Goal: Information Seeking & Learning: Learn about a topic

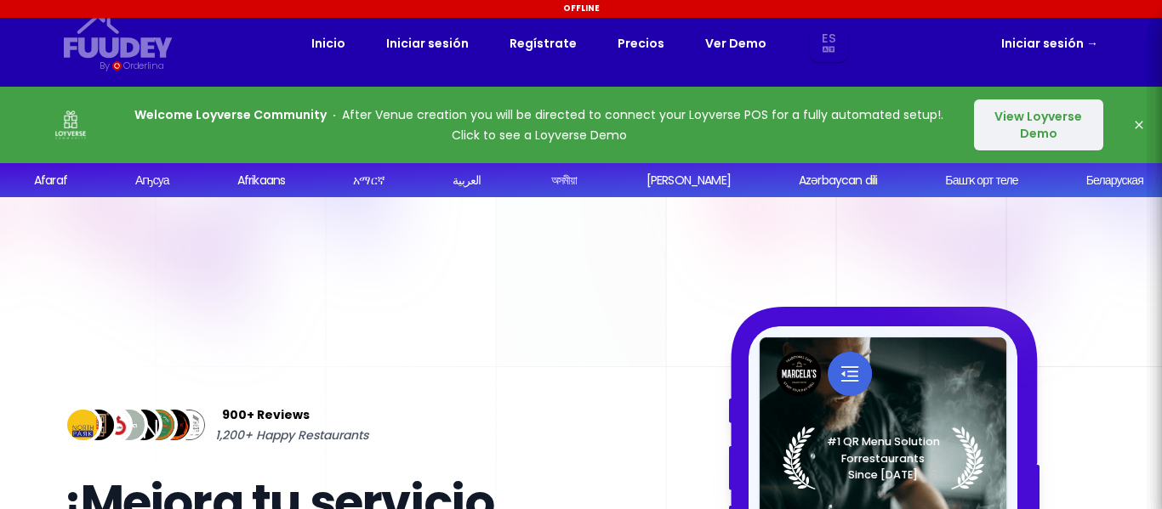
select select "es"
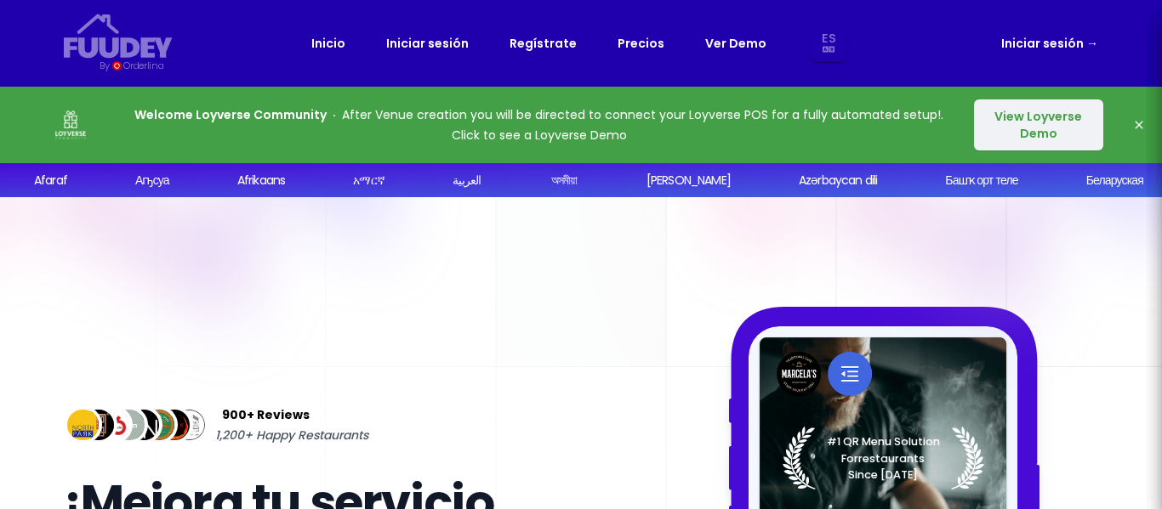
select select "es"
click at [1055, 122] on button "View Loyverse Demo" at bounding box center [1038, 125] width 129 height 51
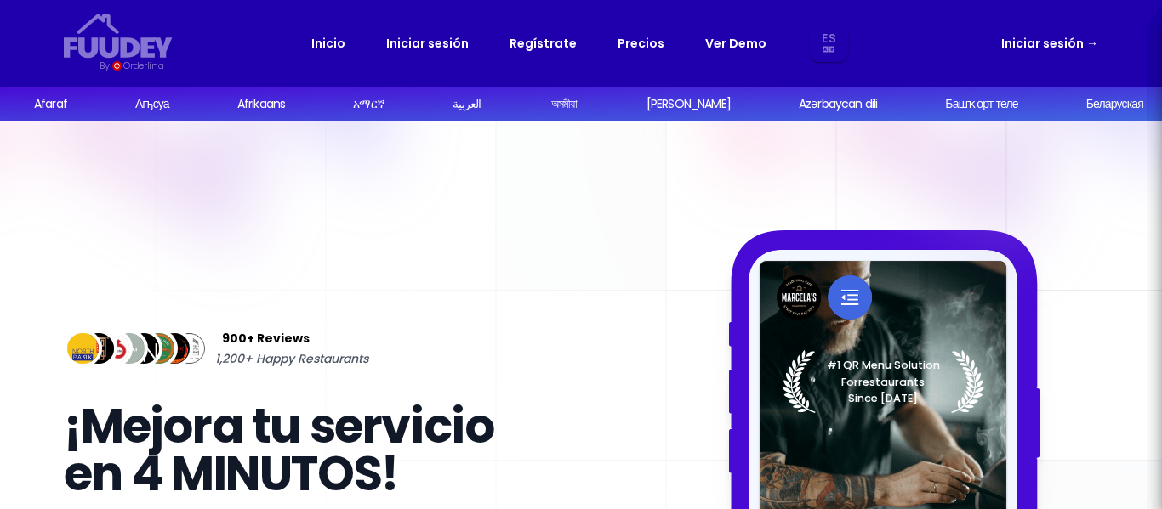
select select "es"
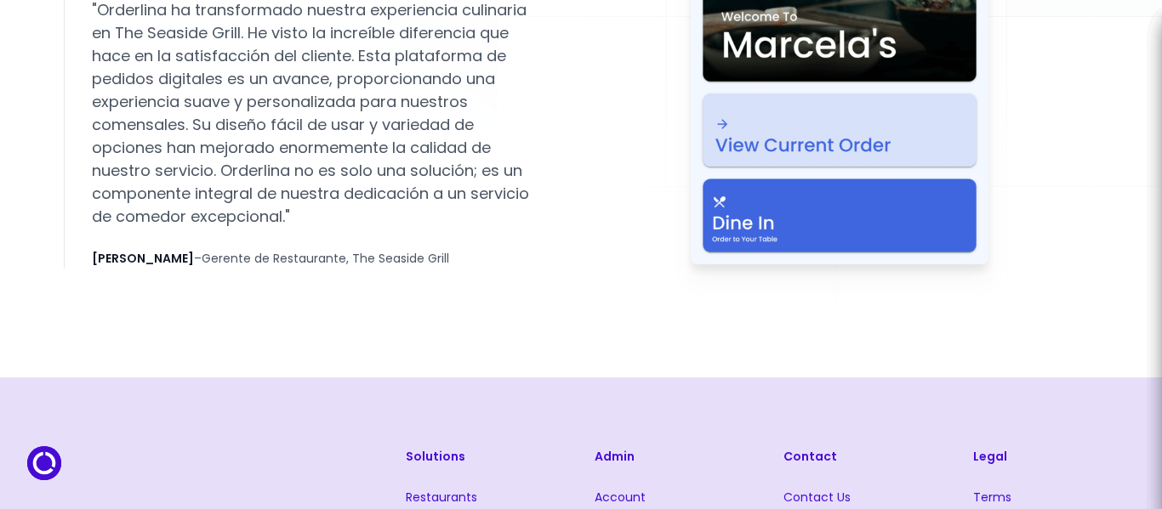
scroll to position [3402, 0]
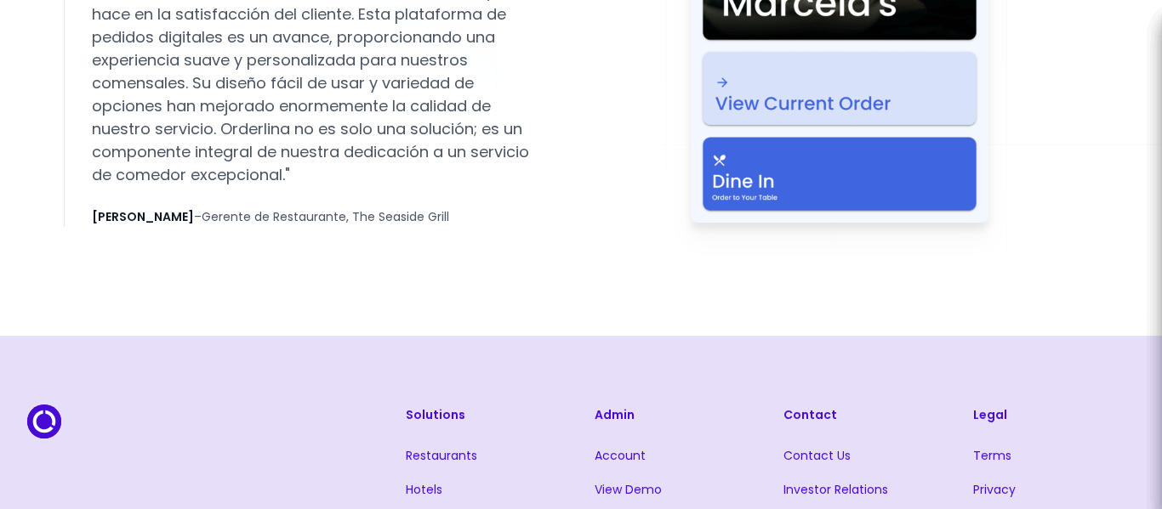
select select "es"
